Goal: Task Accomplishment & Management: Manage account settings

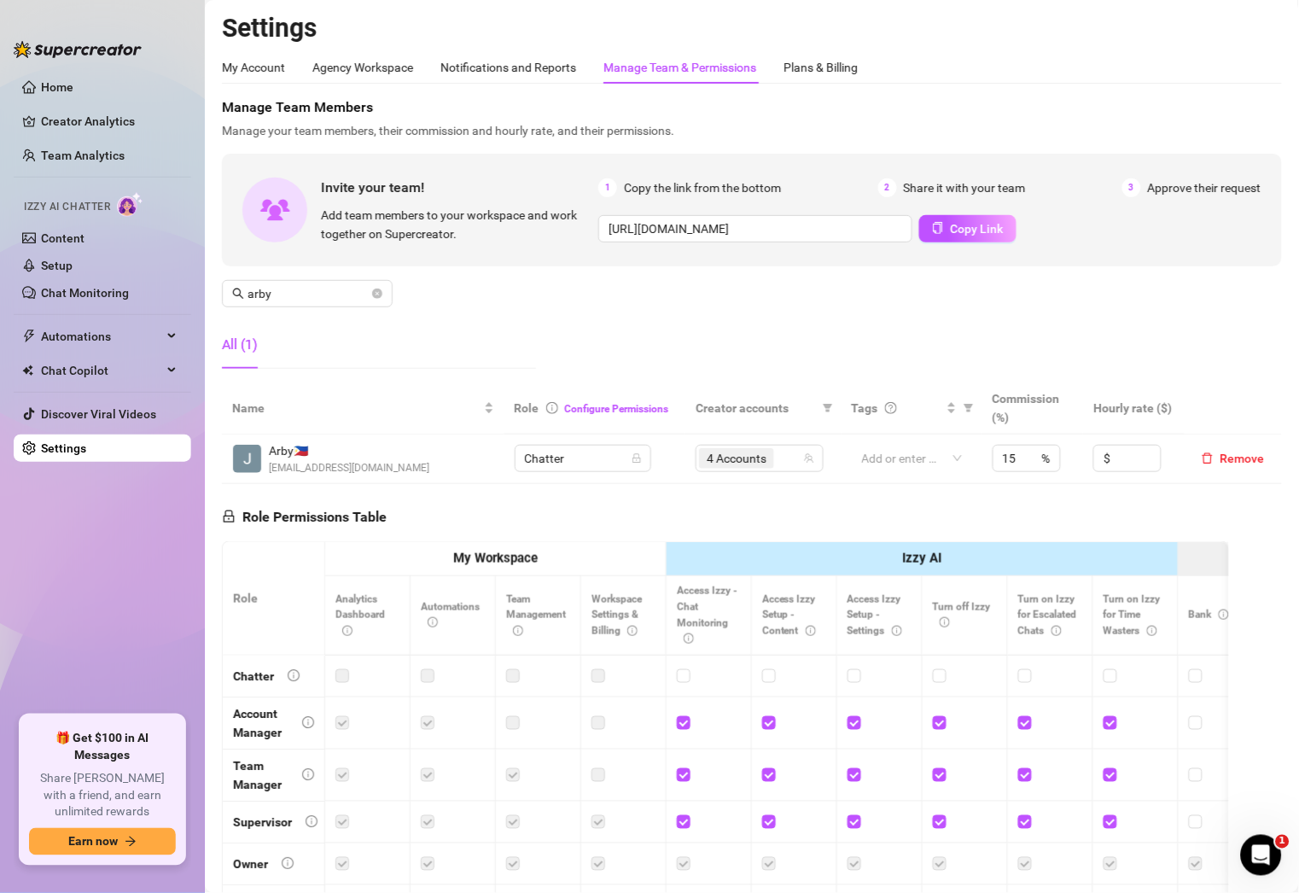
click at [359, 324] on div "All (1)" at bounding box center [379, 345] width 314 height 48
click at [368, 293] on input "arby" at bounding box center [308, 293] width 121 height 19
click at [375, 293] on icon "close-circle" at bounding box center [377, 294] width 10 height 10
click at [783, 457] on div "4 Accounts" at bounding box center [750, 458] width 103 height 24
type input "pau"
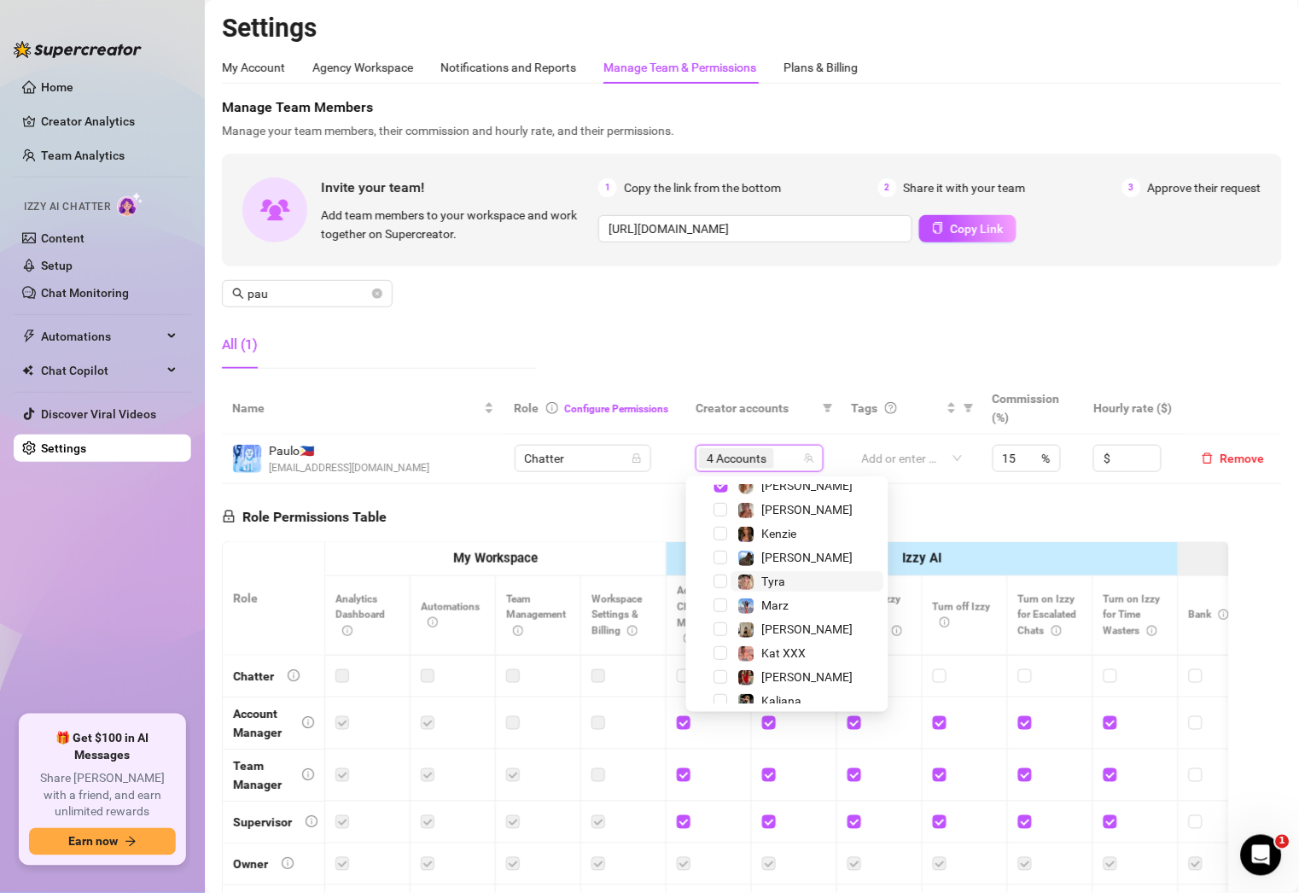
scroll to position [151, 0]
click at [791, 574] on span "Tyra" at bounding box center [808, 583] width 153 height 20
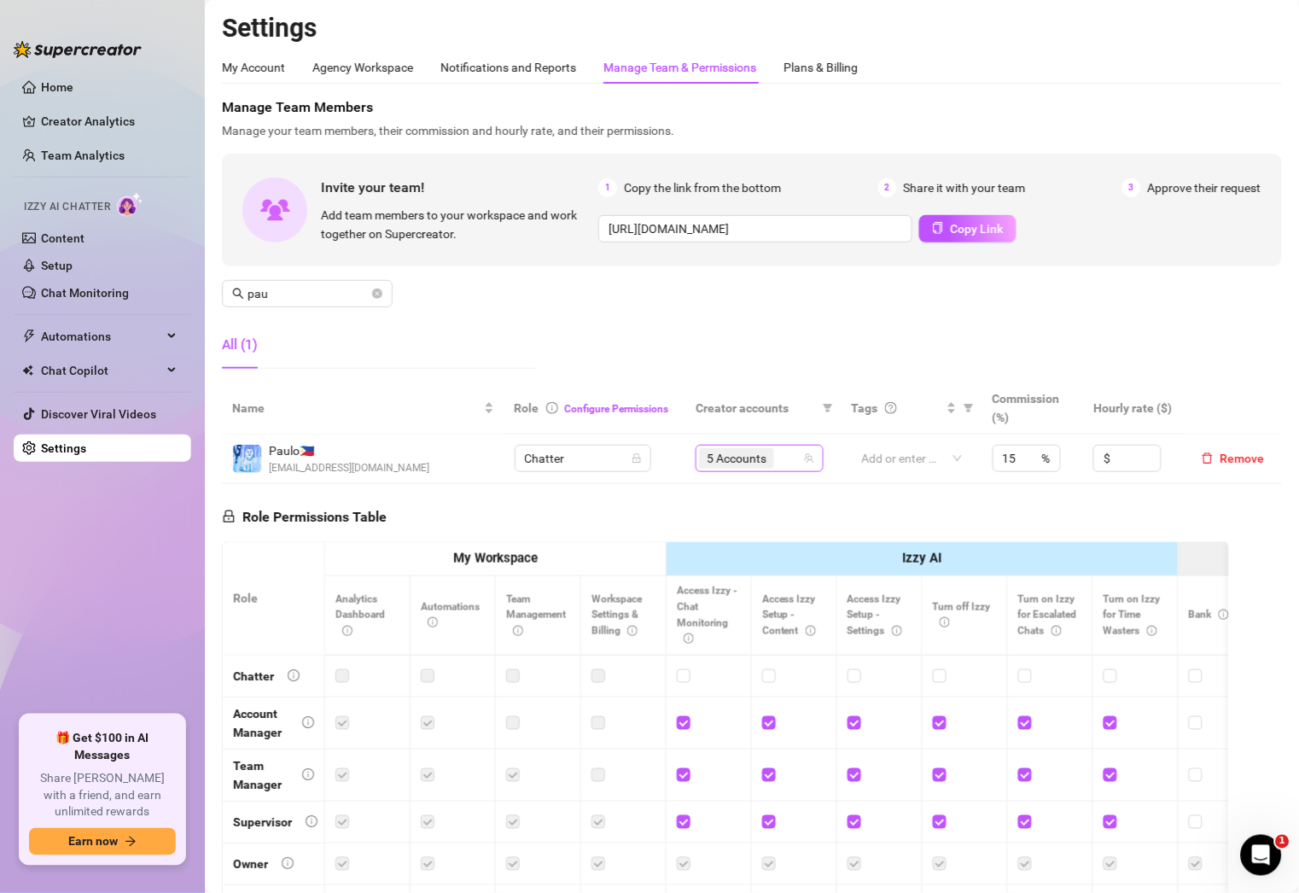
click at [777, 460] on div "5 Accounts" at bounding box center [750, 458] width 103 height 24
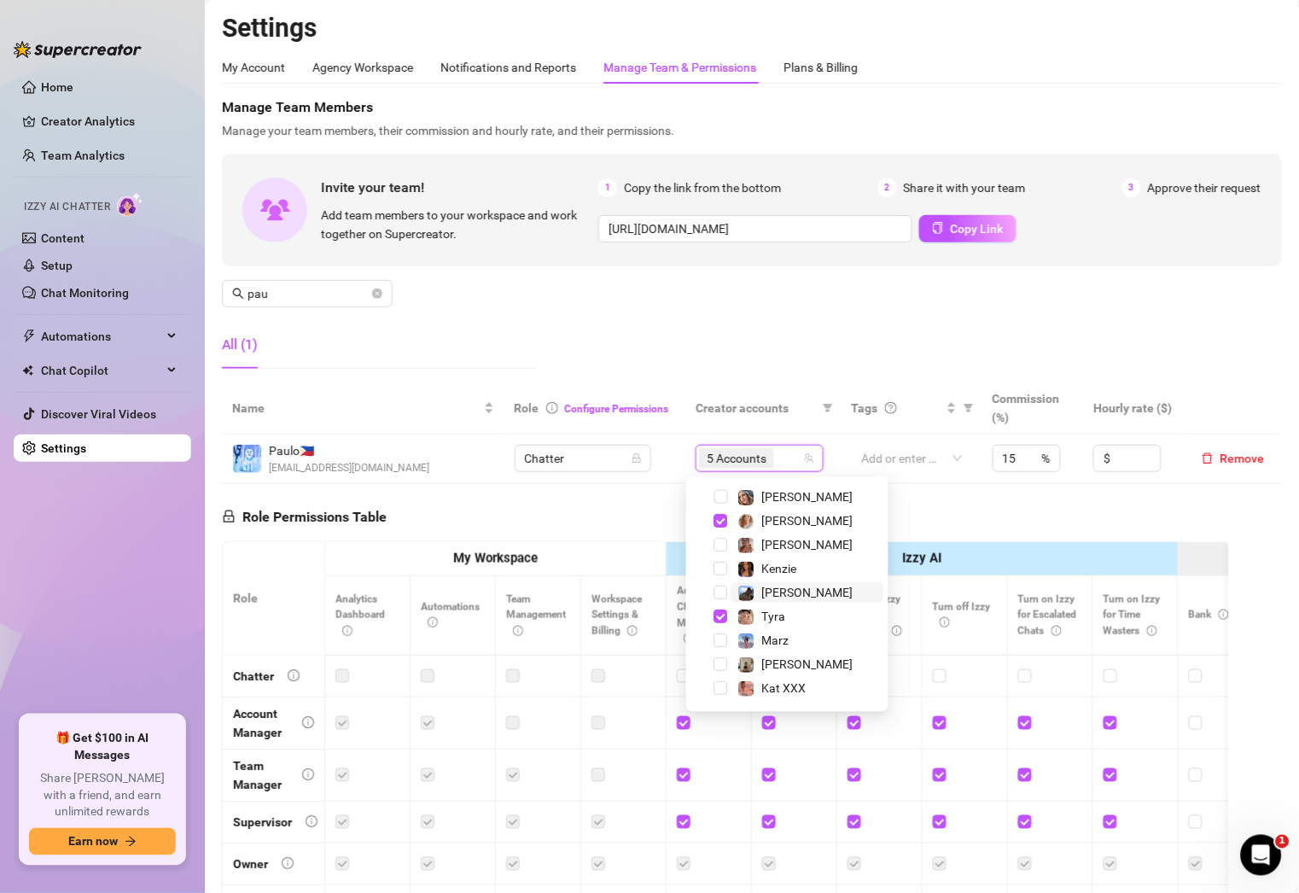
scroll to position [135, 0]
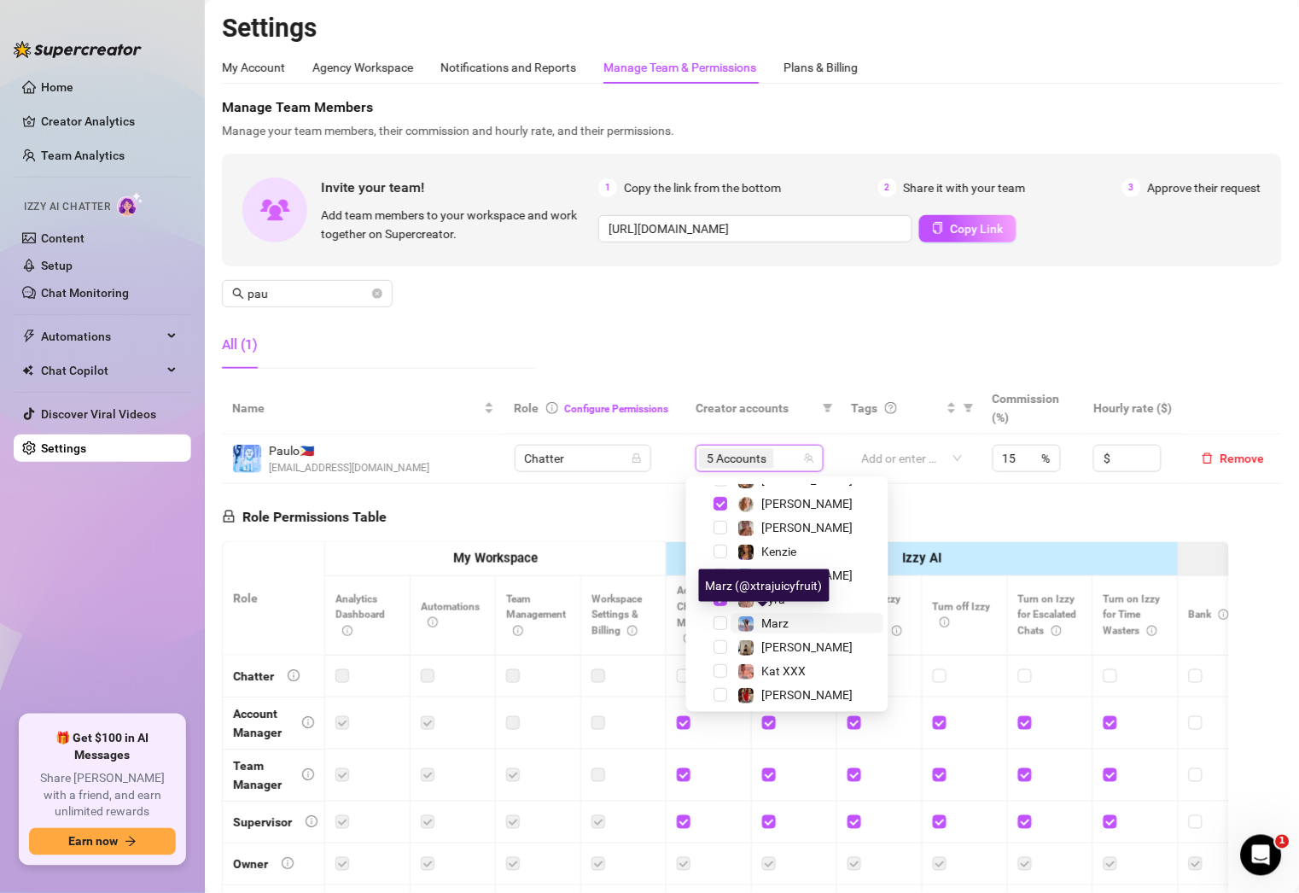
click at [755, 622] on span at bounding box center [746, 623] width 17 height 17
click at [300, 292] on input "pau" at bounding box center [308, 293] width 121 height 19
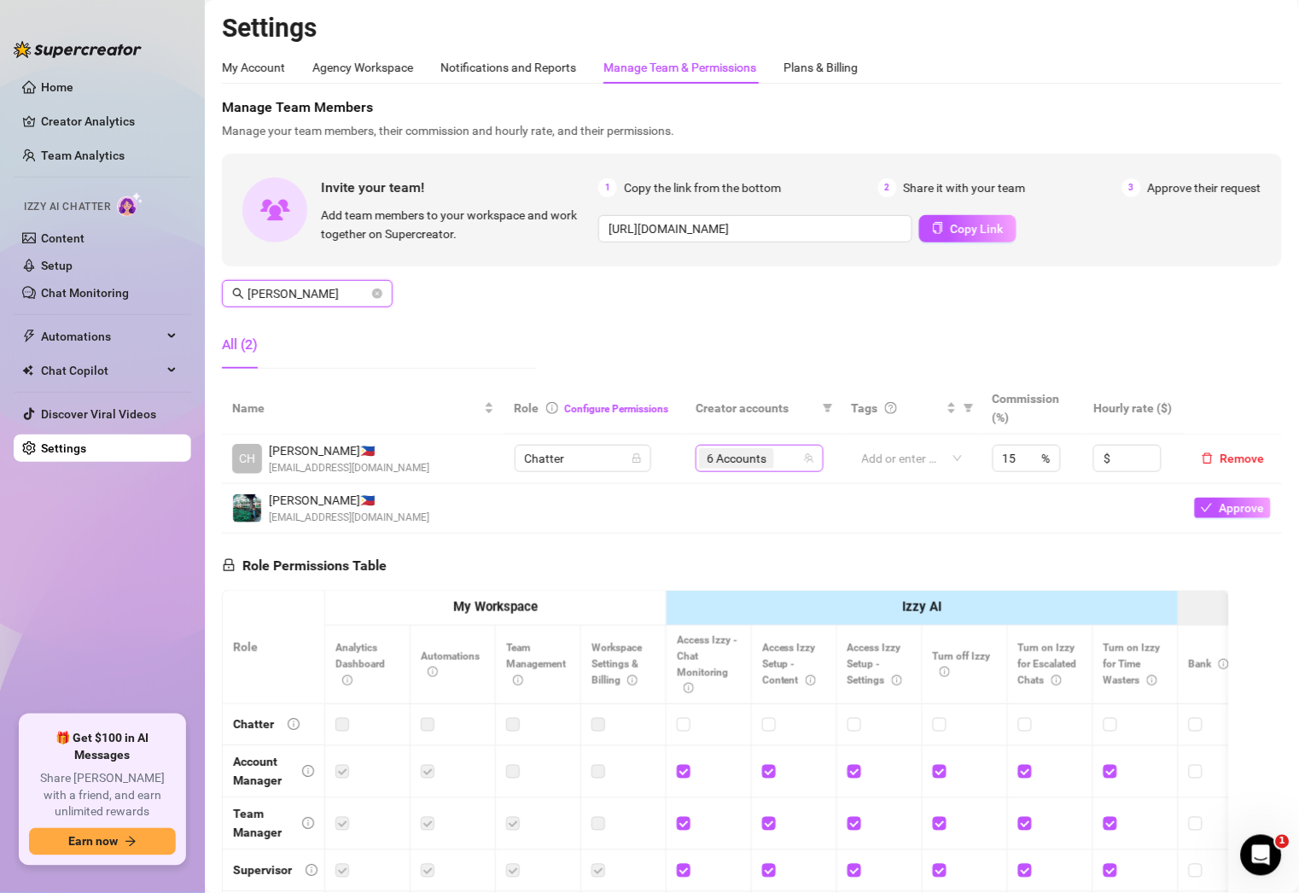
click at [777, 463] on div "6 Accounts" at bounding box center [750, 458] width 103 height 24
click at [305, 299] on input "[PERSON_NAME]" at bounding box center [308, 293] width 121 height 19
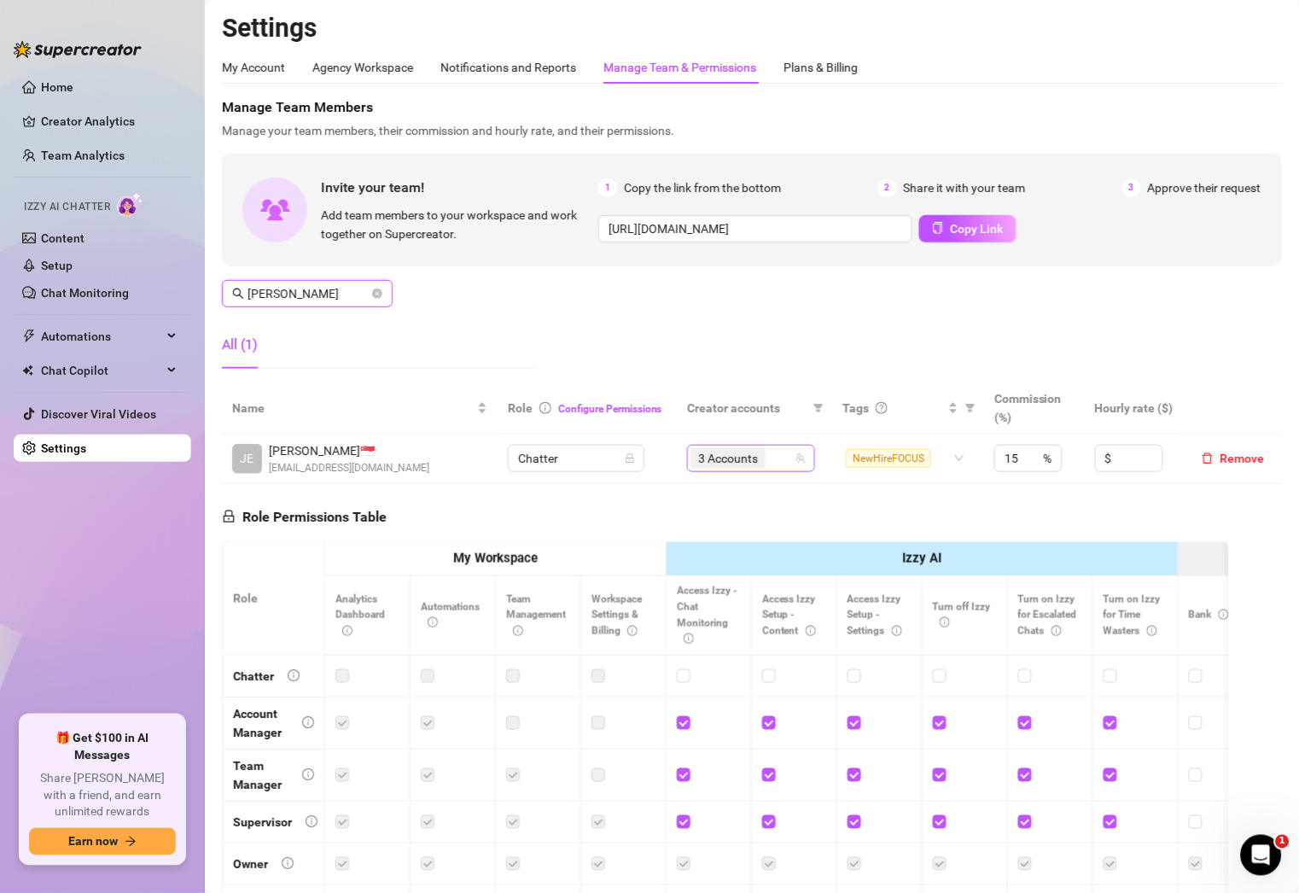
click at [775, 456] on div "3 Accounts" at bounding box center [742, 458] width 103 height 24
type input "[PERSON_NAME]"
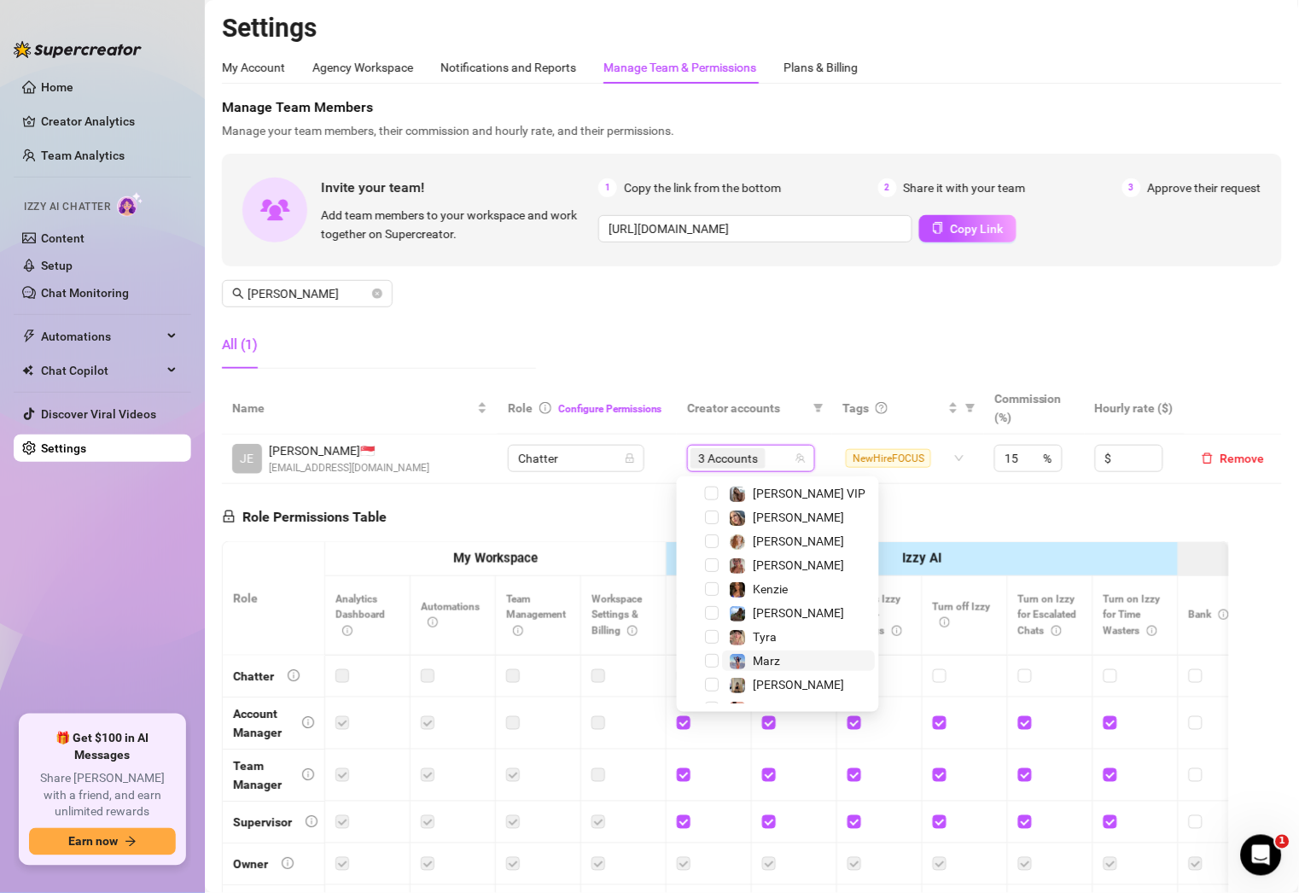
scroll to position [121, 0]
click at [774, 663] on span "[PERSON_NAME]" at bounding box center [798, 661] width 91 height 14
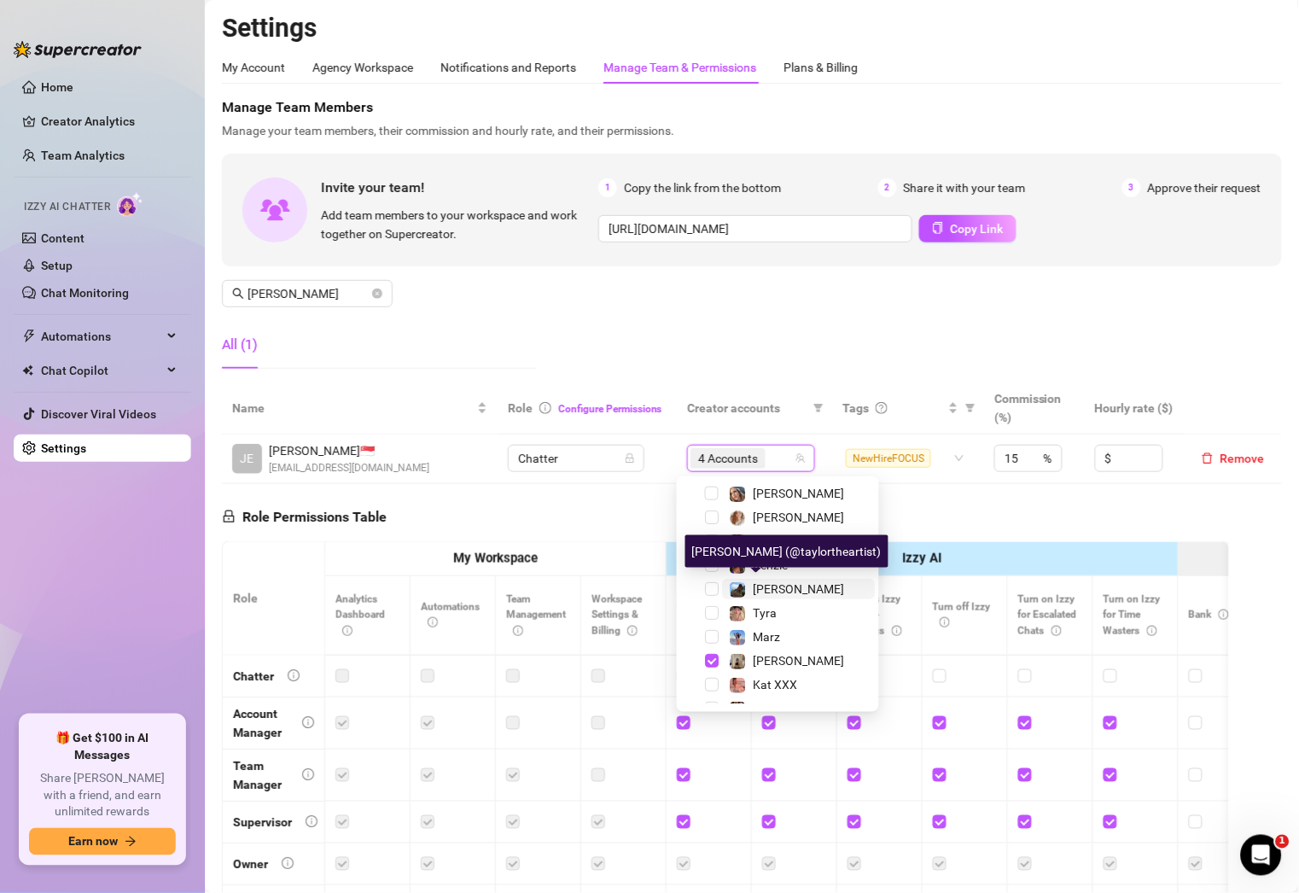
click at [778, 586] on span "[PERSON_NAME]" at bounding box center [798, 589] width 91 height 14
click at [618, 303] on div "Manage Team Members Manage your team members, their commission and hourly rate,…" at bounding box center [752, 239] width 1060 height 285
